Goal: Find specific page/section: Find specific page/section

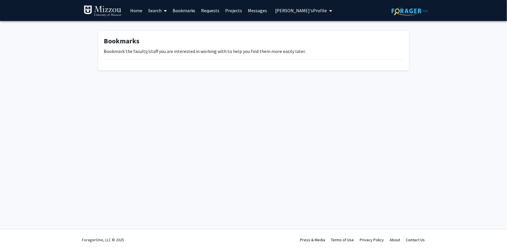
click at [153, 11] on link "Search" at bounding box center [157, 10] width 24 height 20
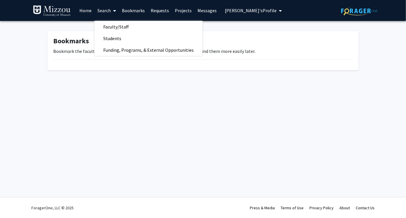
click at [244, 114] on div "Skip navigation Home Search Faculty/Staff Students Funding, Programs, & Externa…" at bounding box center [203, 109] width 406 height 218
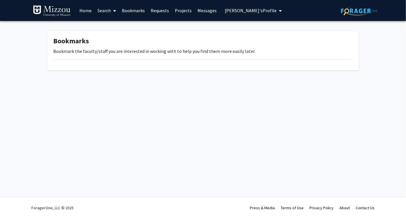
click at [250, 10] on span "[PERSON_NAME]'s Profile" at bounding box center [251, 11] width 52 height 6
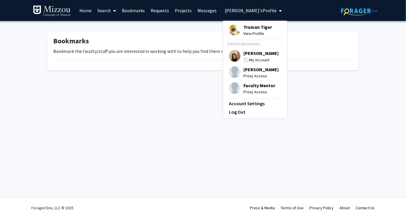
click at [244, 54] on span "[PERSON_NAME]" at bounding box center [260, 53] width 35 height 6
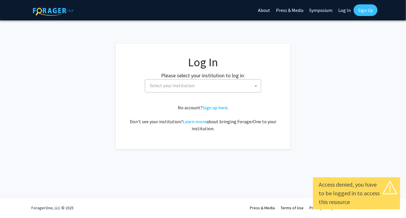
click at [342, 11] on link "Log In" at bounding box center [344, 10] width 18 height 20
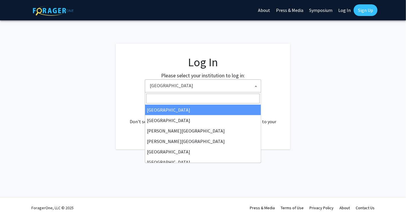
click at [257, 88] on span at bounding box center [256, 86] width 6 height 13
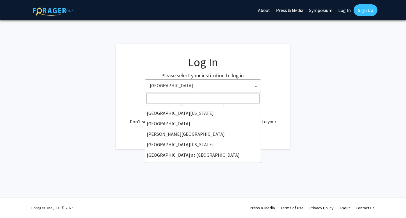
scroll to position [204, 0]
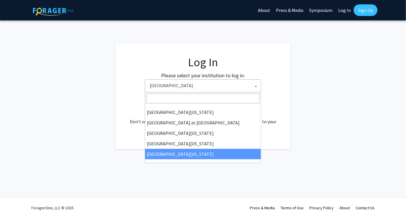
select select "33"
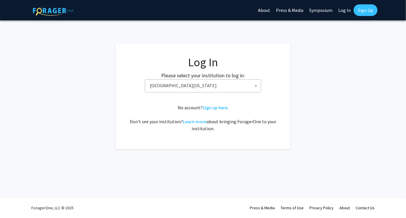
click at [344, 11] on link "Log In" at bounding box center [344, 10] width 18 height 20
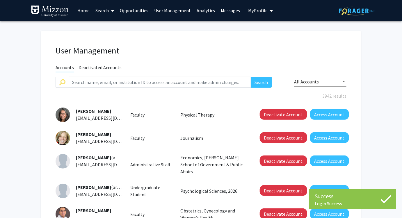
click at [198, 11] on link "Analytics" at bounding box center [206, 10] width 24 height 20
